Goal: Information Seeking & Learning: Understand process/instructions

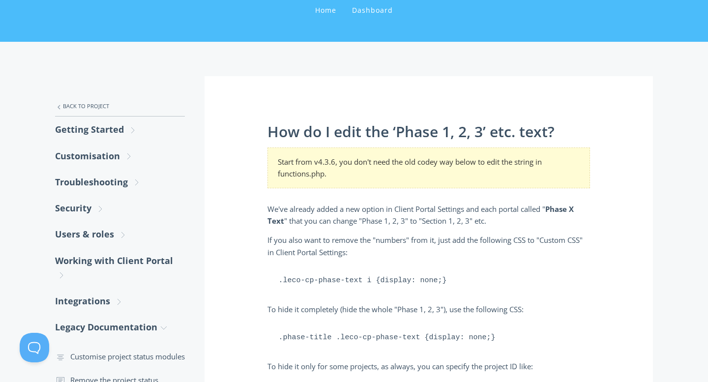
scroll to position [115, 0]
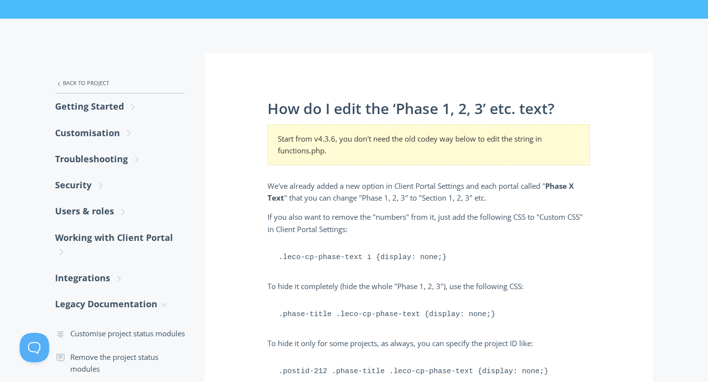
click at [322, 259] on pre ".leco-cp-phase-text i {display: none;}" at bounding box center [428, 257] width 323 height 30
copy div ".leco-cp-phase-text i {display: none;}"
click at [276, 249] on pre ".leco-cp-phase-text i {display: none;}" at bounding box center [428, 257] width 323 height 30
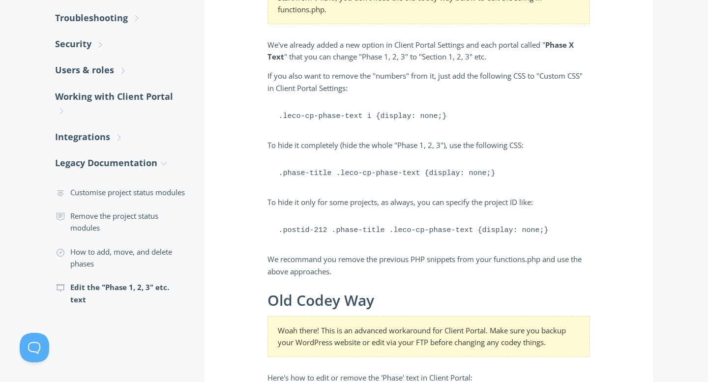
scroll to position [245, 0]
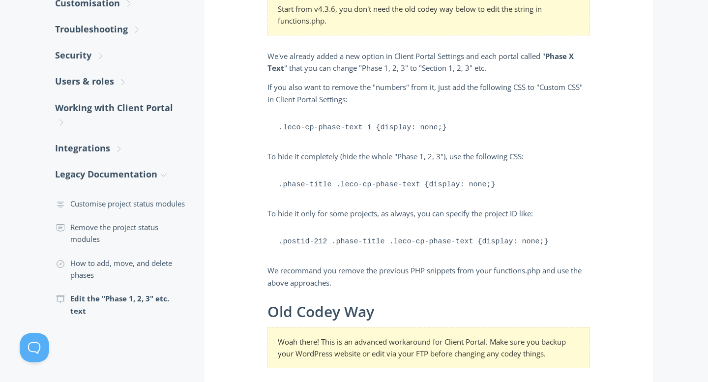
click at [362, 187] on pre ".phase-title .leco-cp-phase-text {display: none;}" at bounding box center [428, 185] width 323 height 30
copy div ".phase-title .leco-cp-phase-text {display: none;}"
